Goal: Task Accomplishment & Management: Complete application form

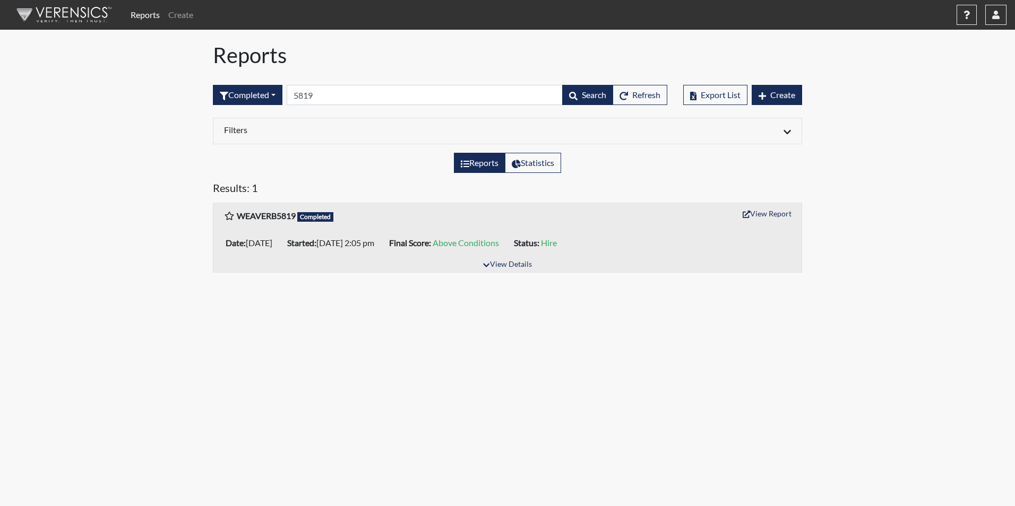
click at [346, 98] on input "5819" at bounding box center [425, 95] width 276 height 20
type input "5"
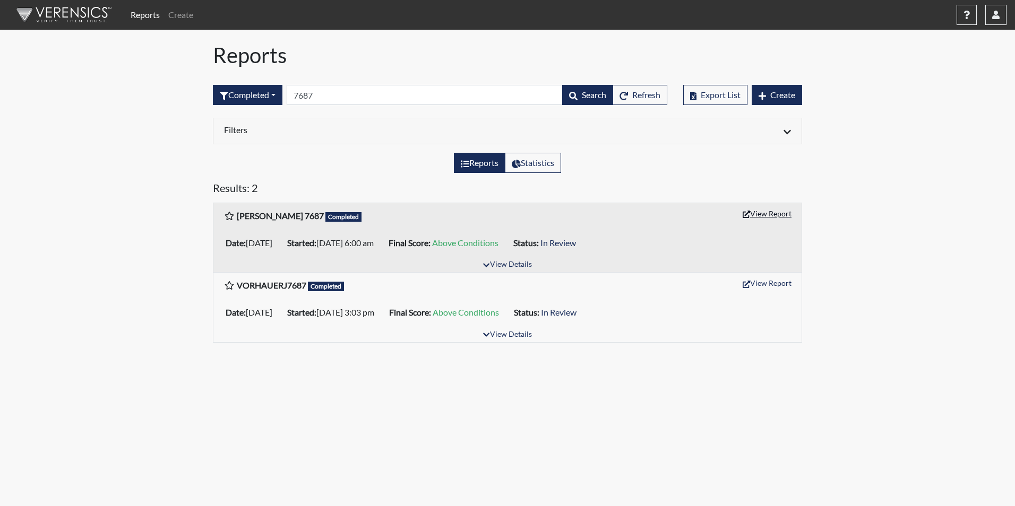
type input "7687"
click at [771, 209] on button "View Report" at bounding box center [767, 213] width 58 height 16
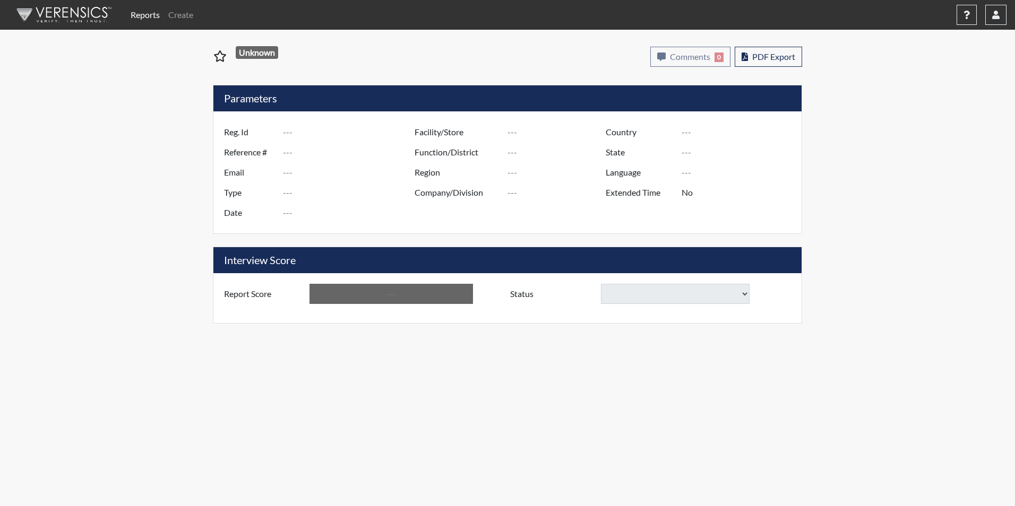
type input "[PERSON_NAME] 7687"
type input "51374"
type input "[EMAIL_ADDRESS][DOMAIN_NAME]"
type input "Corrections Pre-Employment"
type input "[DATE]"
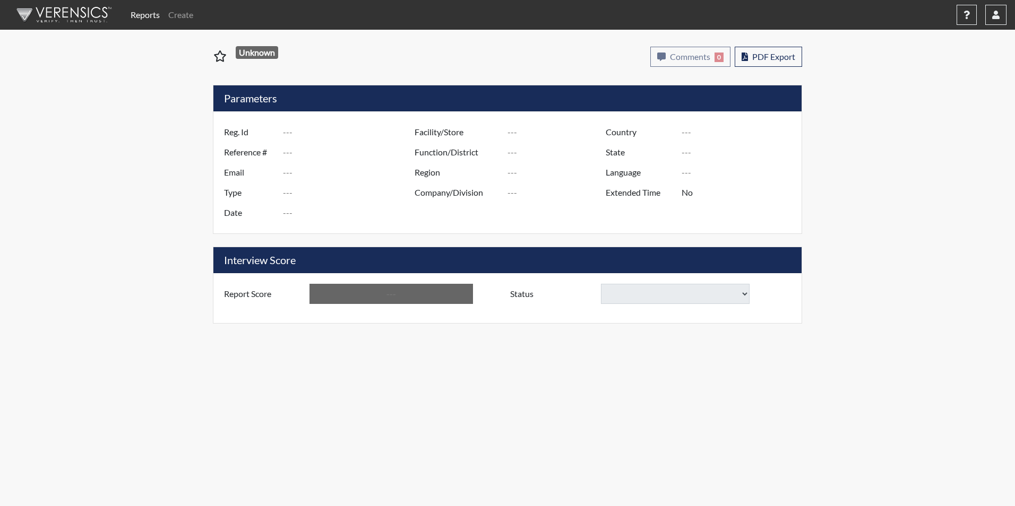
type input "[PERSON_NAME]"
type input "[GEOGRAPHIC_DATA]"
type input "[US_STATE]"
type input "English"
type input "Yes"
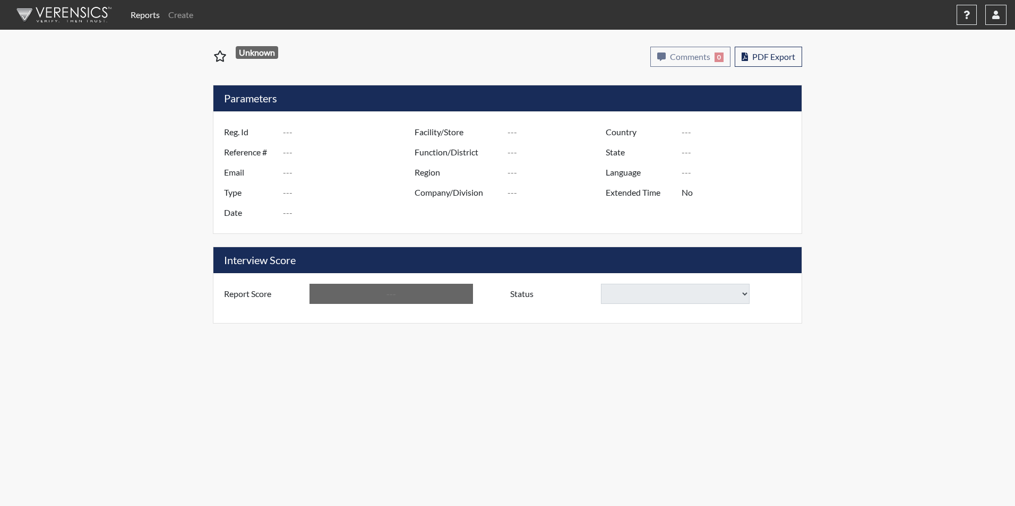
type input "Above Conditions"
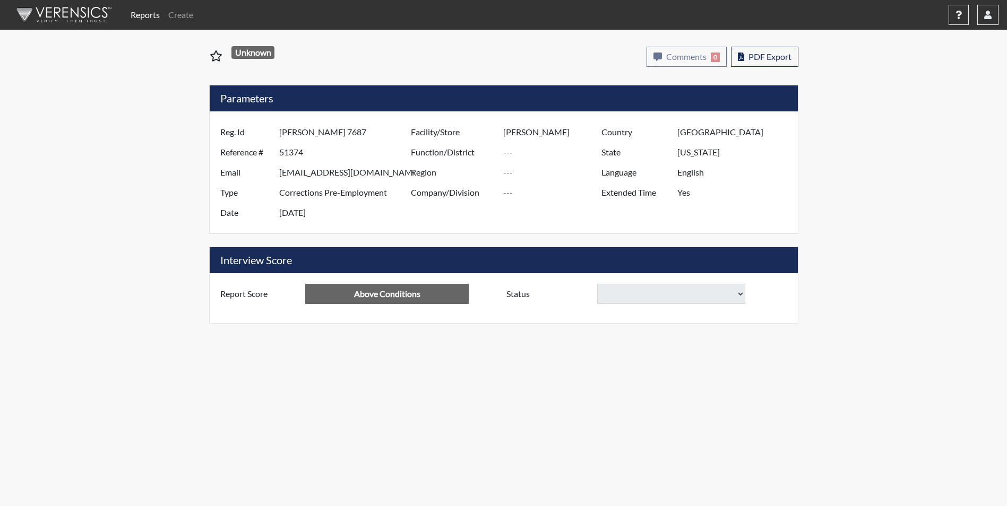
select select
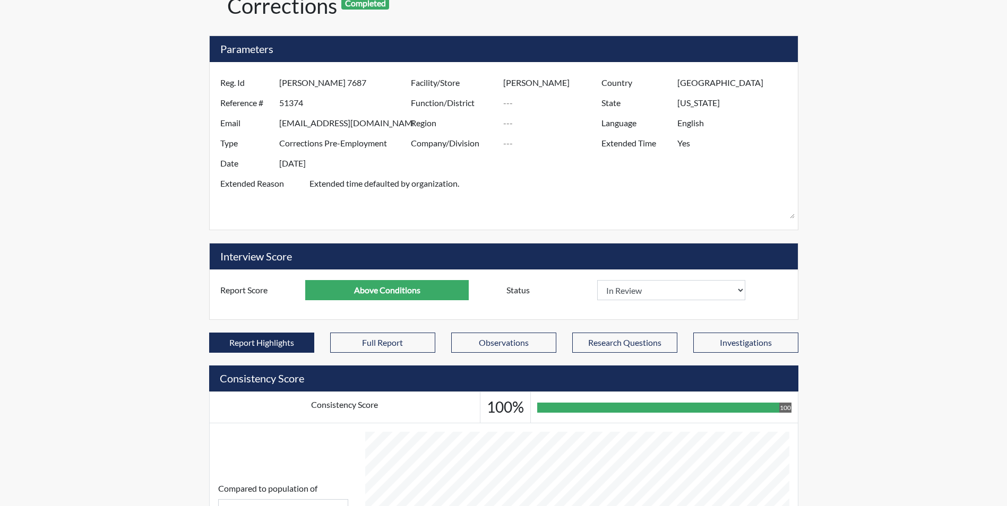
scroll to position [176, 441]
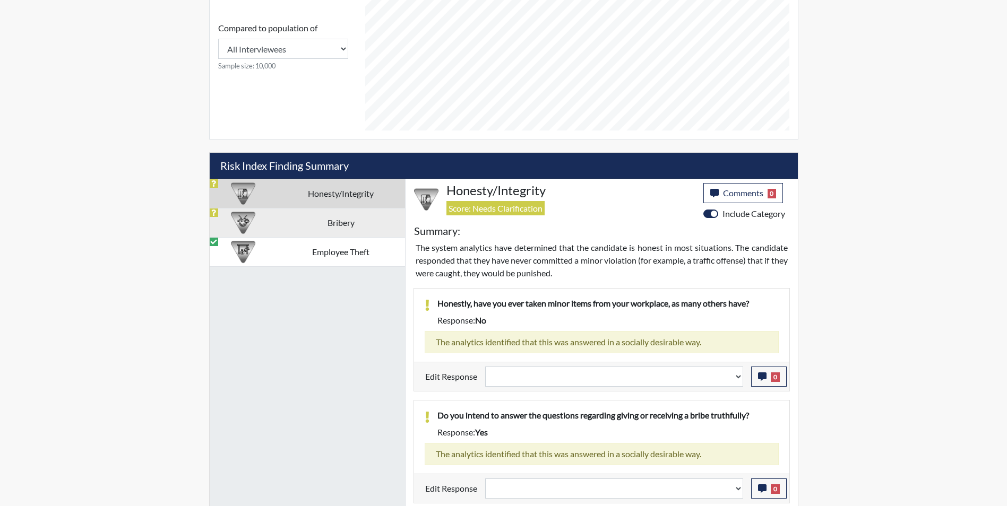
click at [267, 225] on div at bounding box center [243, 223] width 67 height 29
select select
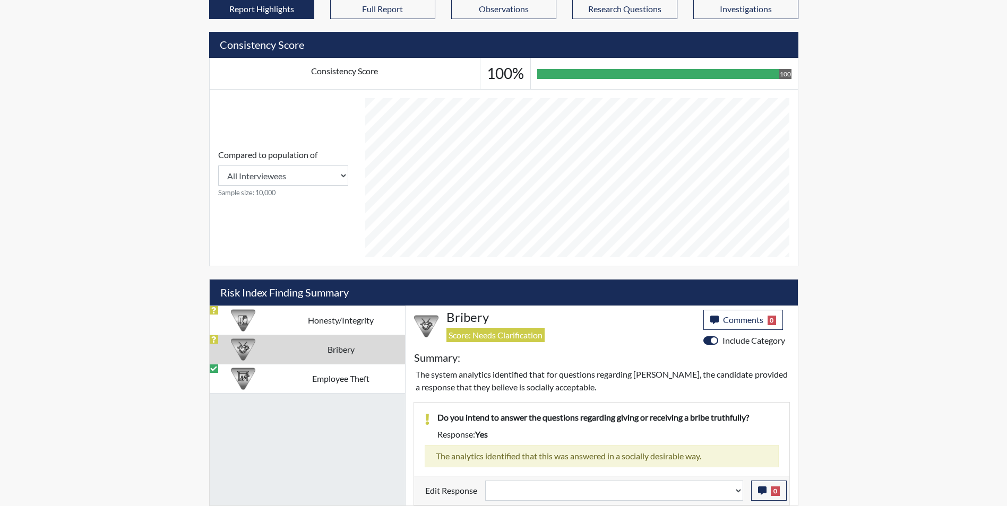
scroll to position [409, 0]
click at [292, 316] on td "Honesty/Integrity" at bounding box center [341, 320] width 128 height 29
select select
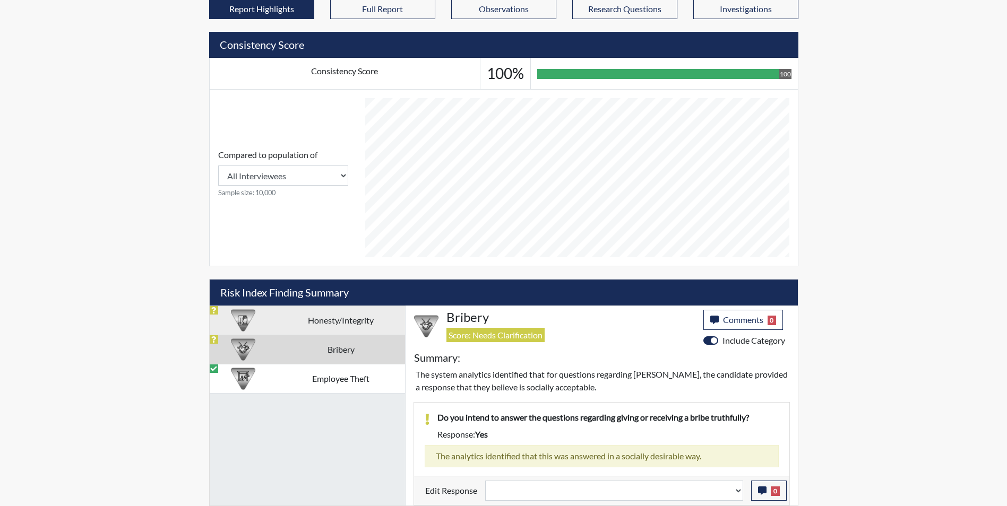
select select
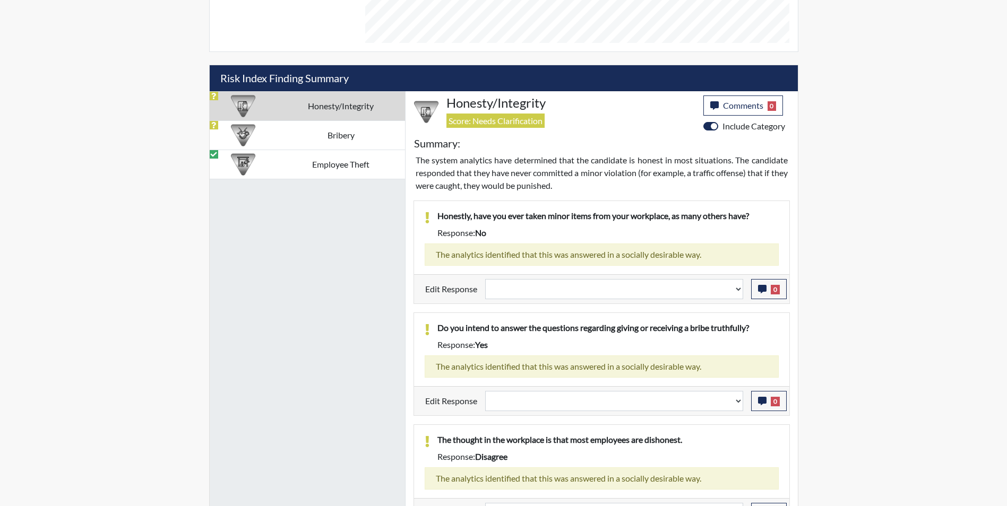
scroll to position [642, 0]
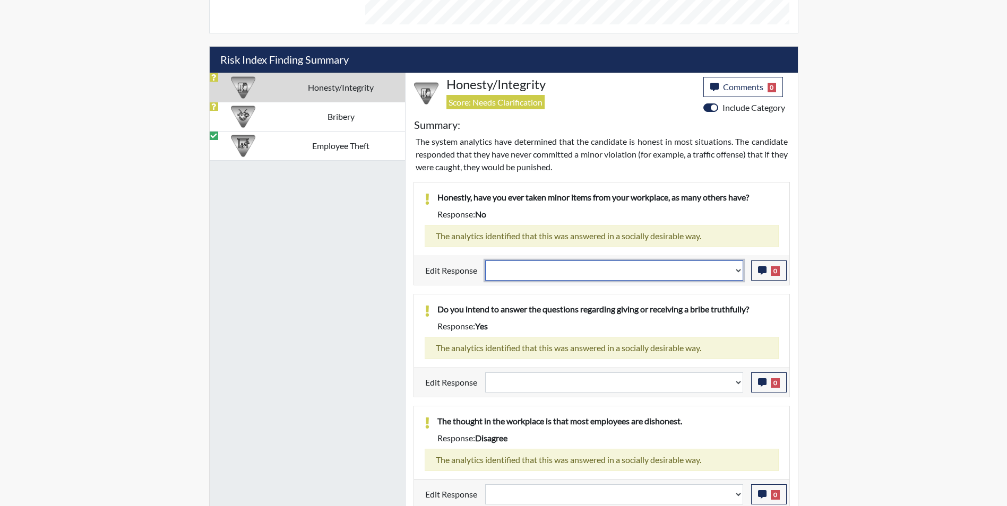
click at [576, 268] on select "Question is not relevant. Results will be updated. Reasonable explanation provi…" at bounding box center [614, 271] width 258 height 20
select select "reasonable-explanation-provided"
click at [485, 261] on select "Question is not relevant. Results will be updated. Reasonable explanation provi…" at bounding box center [614, 271] width 258 height 20
select select
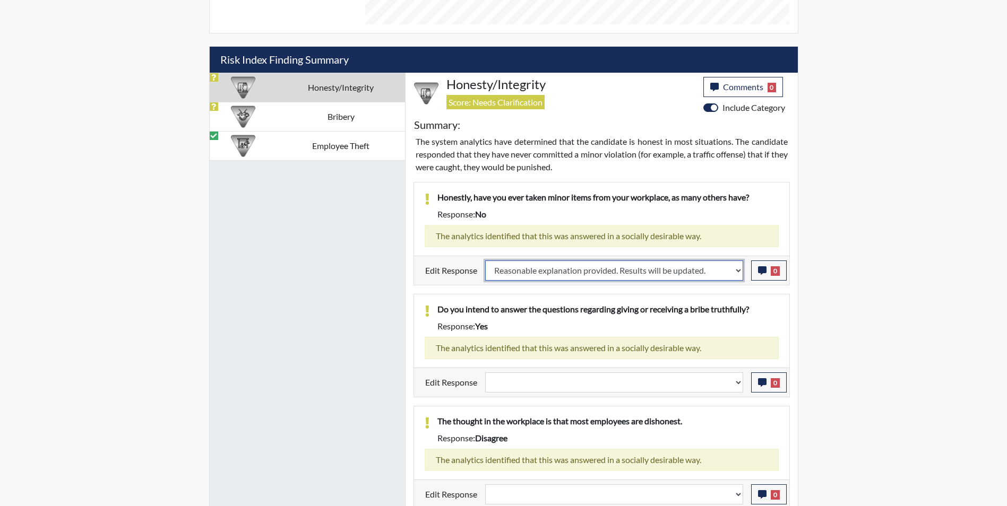
select select
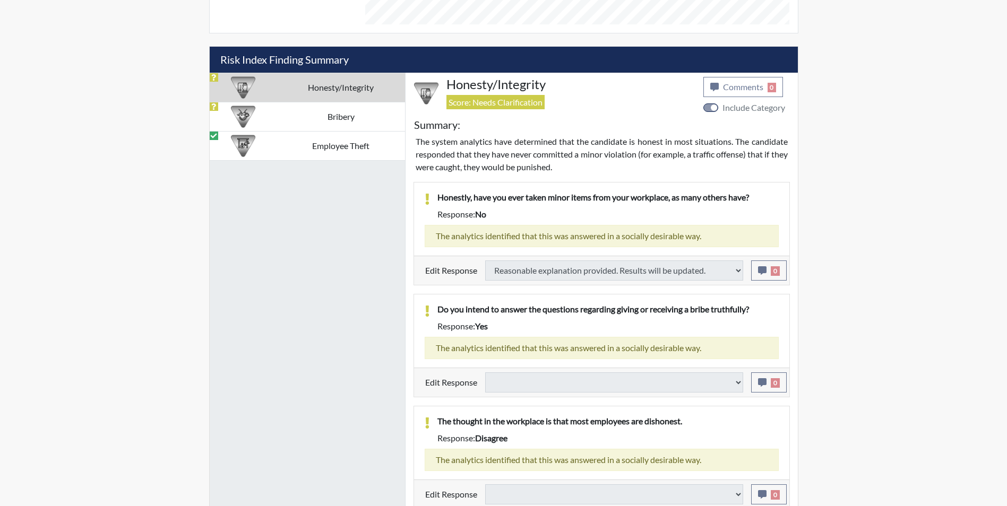
select select
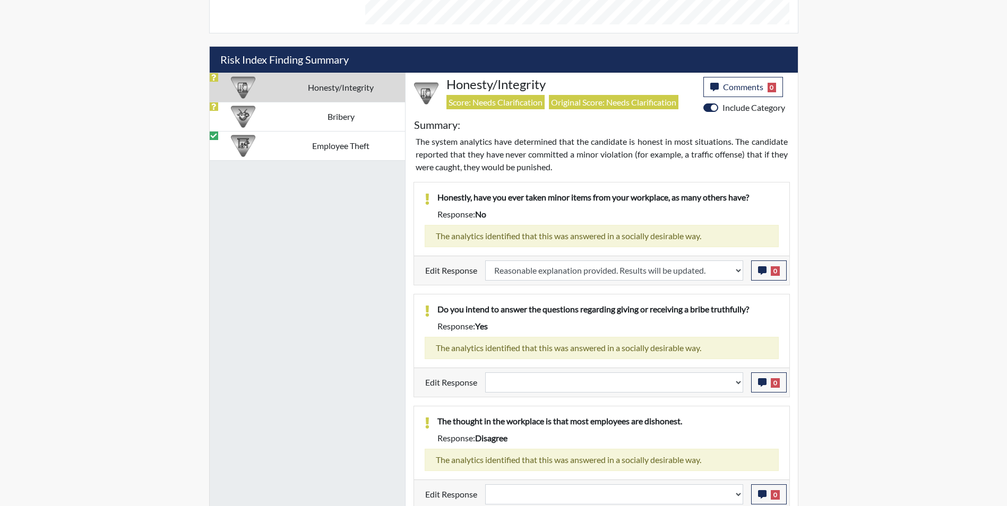
scroll to position [176, 441]
click at [535, 386] on select "Question is not relevant. Results will be updated. Reasonable explanation provi…" at bounding box center [614, 383] width 258 height 20
select select "reasonable-explanation-provided"
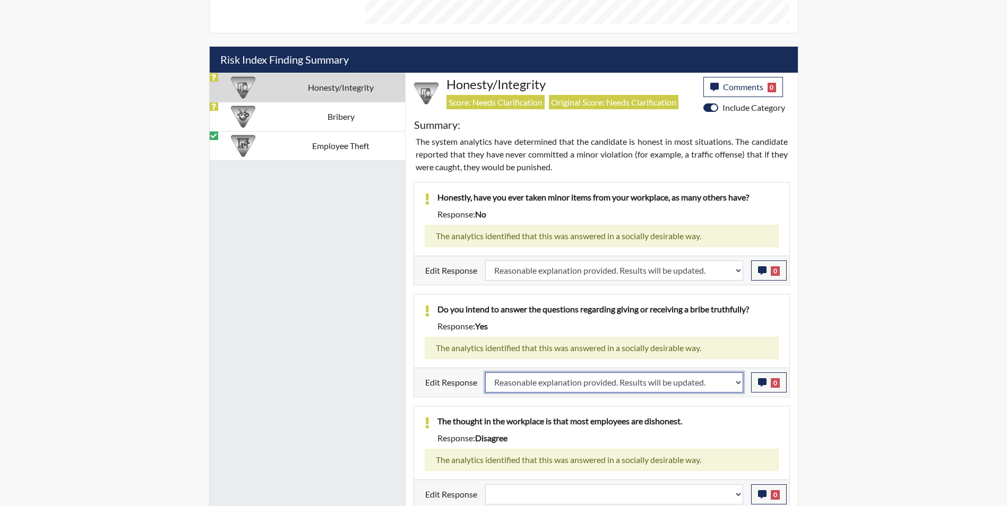
click at [485, 373] on select "Question is not relevant. Results will be updated. Reasonable explanation provi…" at bounding box center [614, 383] width 258 height 20
select select
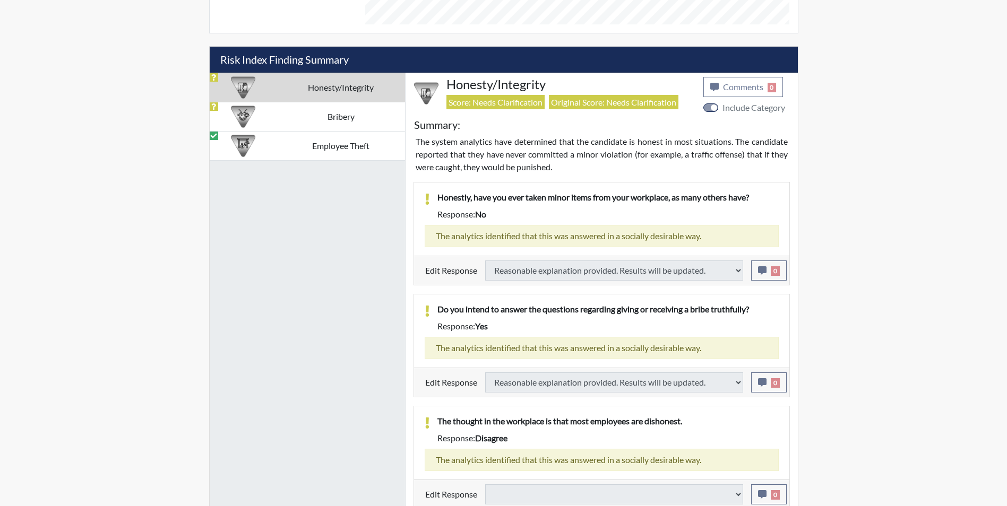
select select
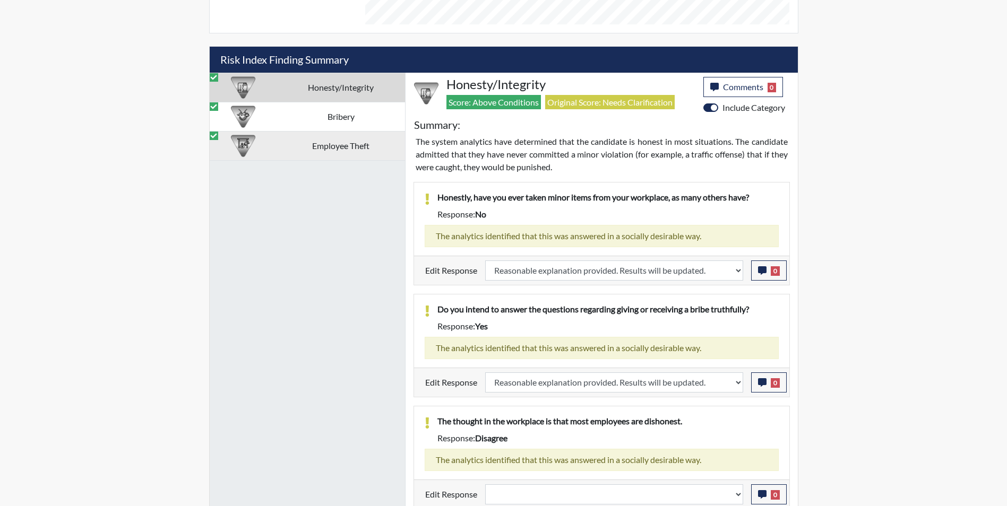
click at [294, 149] on td "Employee Theft" at bounding box center [341, 145] width 128 height 29
select select
select select "reasonable-explanation-provided"
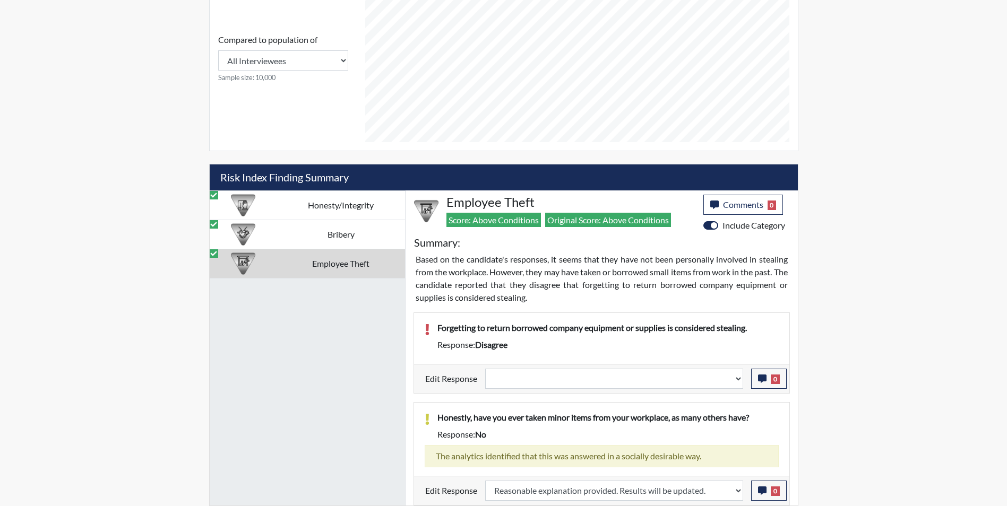
scroll to position [524, 0]
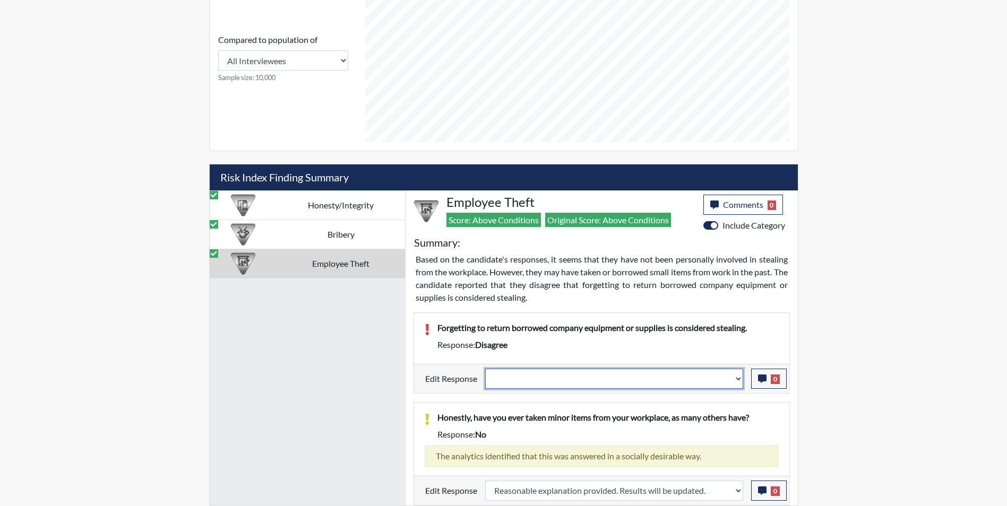
click at [535, 383] on select "Question is not relevant. Results will be updated. Reasonable explanation provi…" at bounding box center [614, 379] width 258 height 20
select select "reasonable-explanation-provided"
click at [485, 369] on select "Question is not relevant. Results will be updated. Reasonable explanation provi…" at bounding box center [614, 379] width 258 height 20
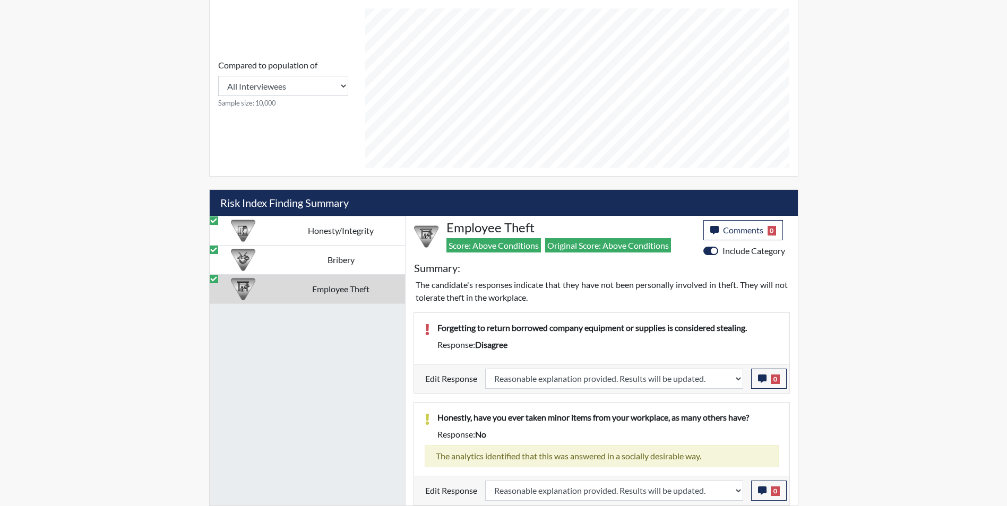
scroll to position [176, 441]
click at [762, 380] on icon "button" at bounding box center [762, 379] width 8 height 8
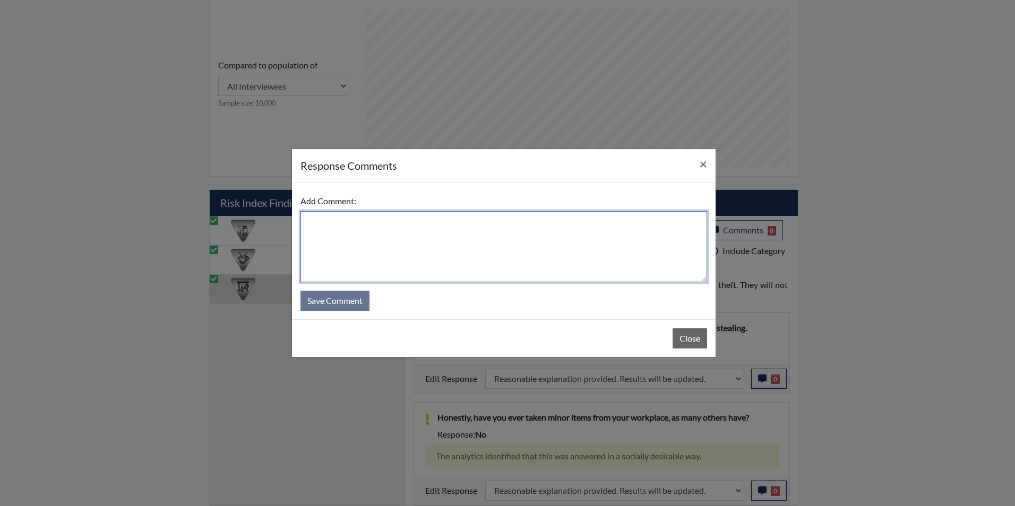
click at [371, 238] on textarea at bounding box center [503, 246] width 407 height 71
type textarea "Applicant agrees"
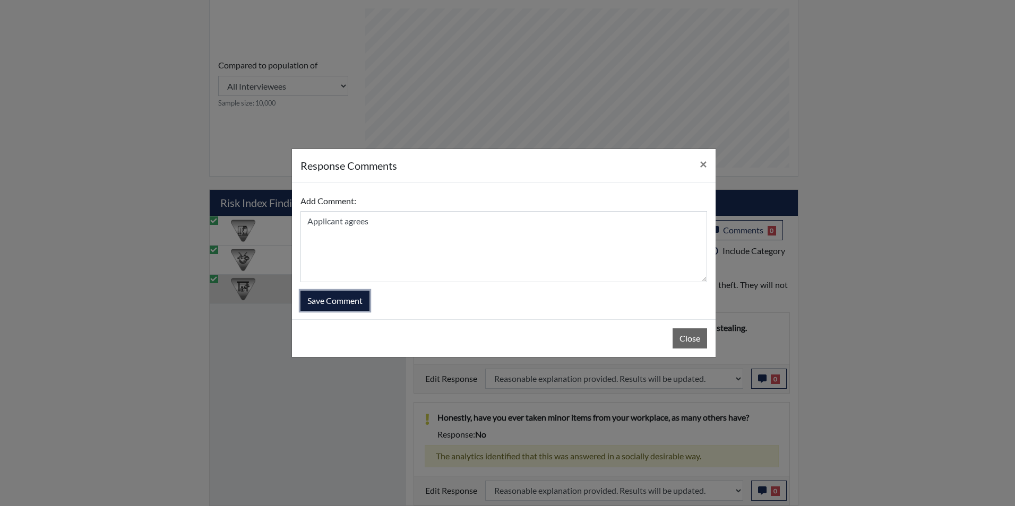
click at [337, 305] on button "Save Comment" at bounding box center [334, 301] width 69 height 20
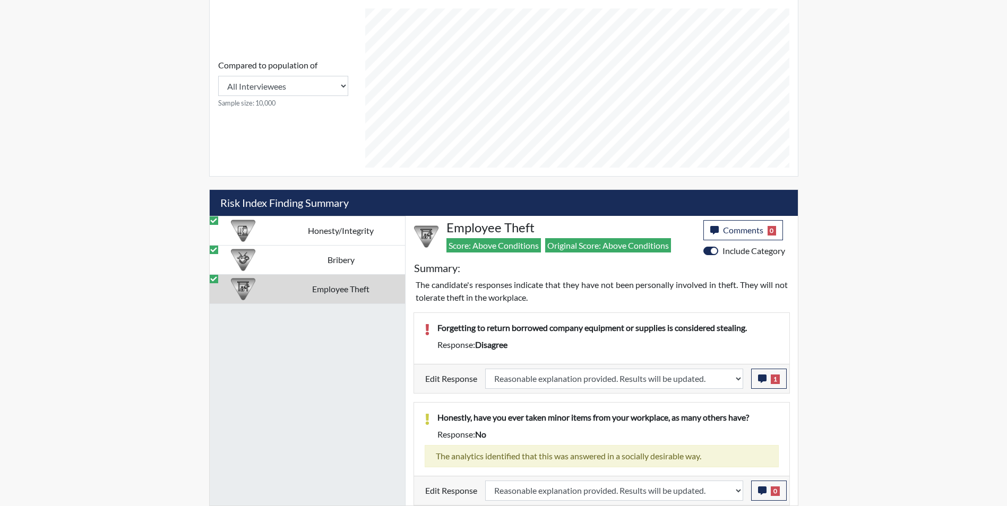
click at [112, 162] on div "Reports Create Help Center × Verensics Best Practices How to successfully use t…" at bounding box center [503, 4] width 1007 height 1005
click at [317, 236] on td "Honesty/Integrity" at bounding box center [341, 230] width 128 height 29
select select "reasonable-explanation-provided"
select select
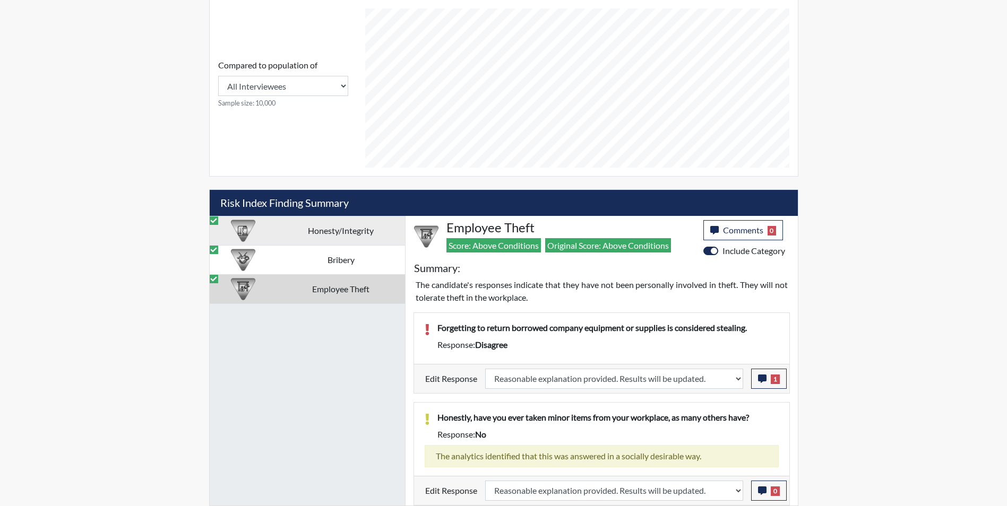
select select
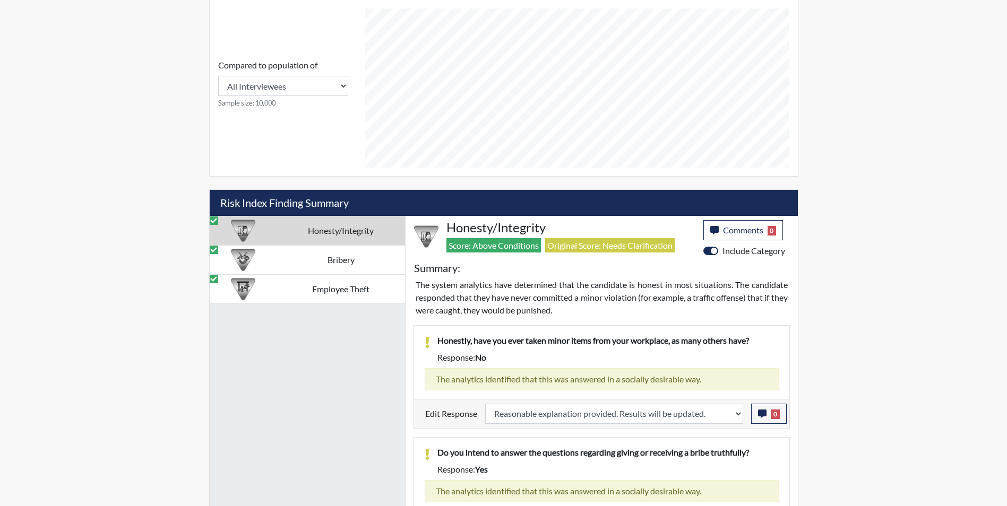
click at [318, 263] on td "Bribery" at bounding box center [341, 259] width 128 height 29
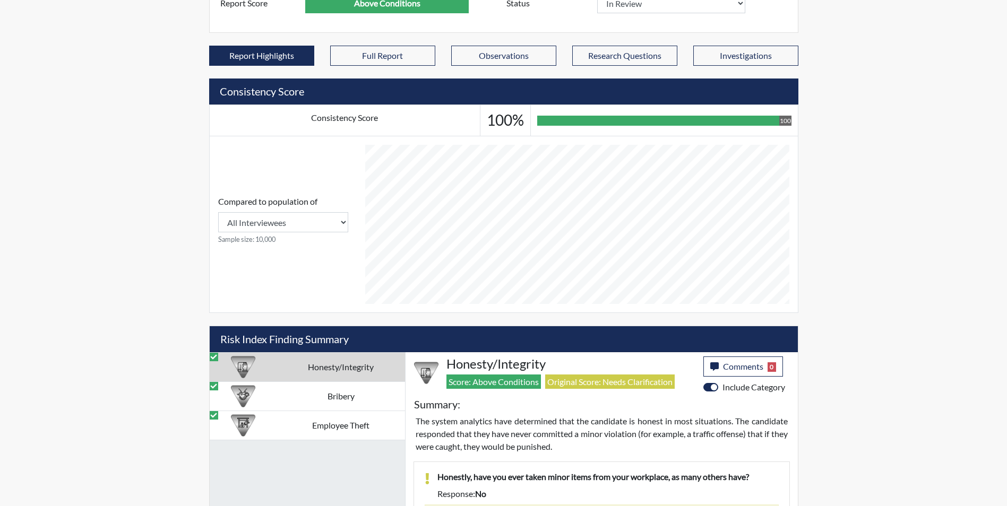
select select "reasonable-explanation-provided"
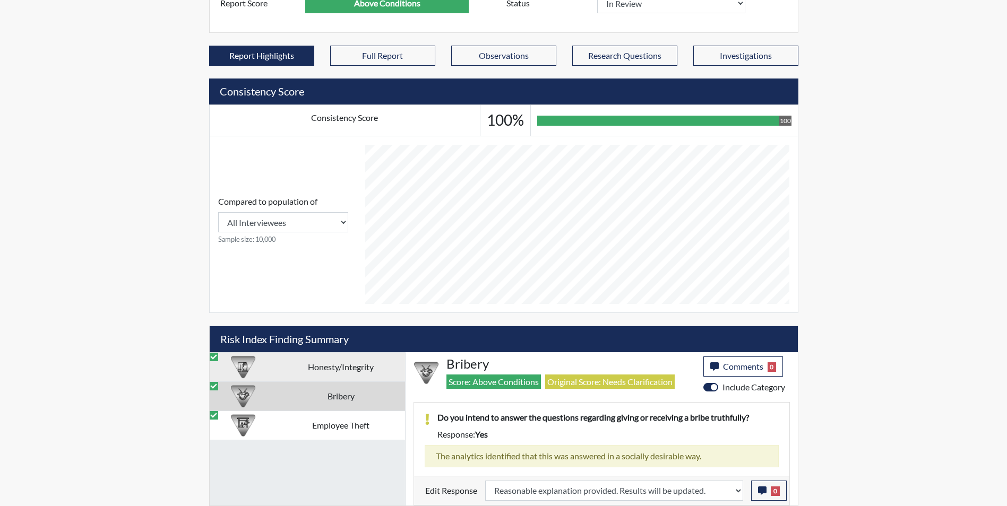
click at [323, 374] on td "Honesty/Integrity" at bounding box center [341, 366] width 128 height 29
select select "reasonable-explanation-provided"
select select
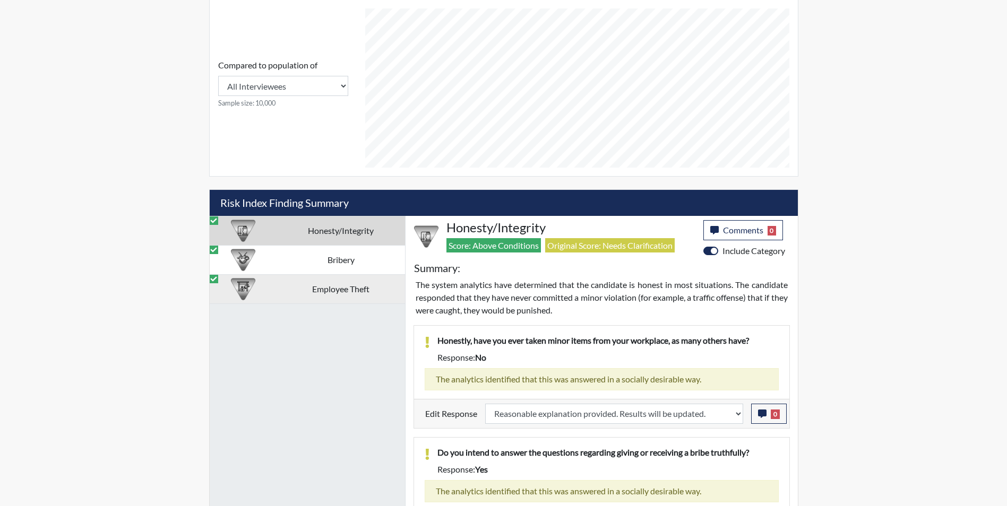
click at [308, 291] on td "Employee Theft" at bounding box center [341, 288] width 128 height 29
select select "reasonable-explanation-provided"
